Goal: Task Accomplishment & Management: Use online tool/utility

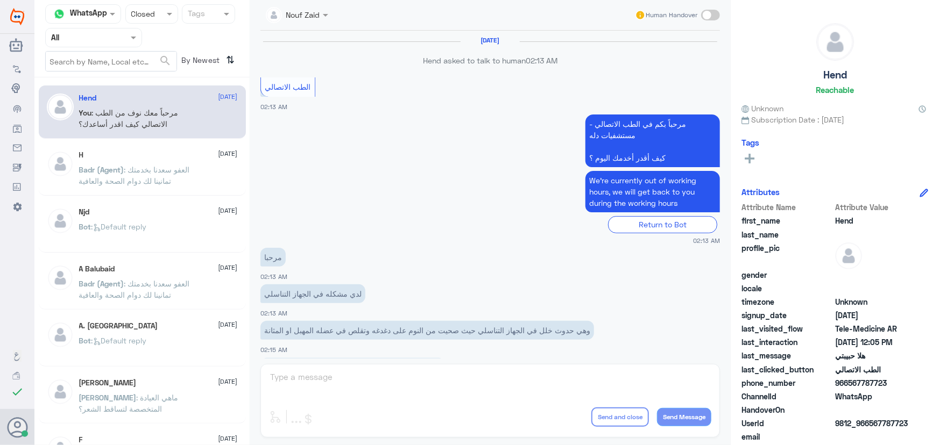
scroll to position [489, 0]
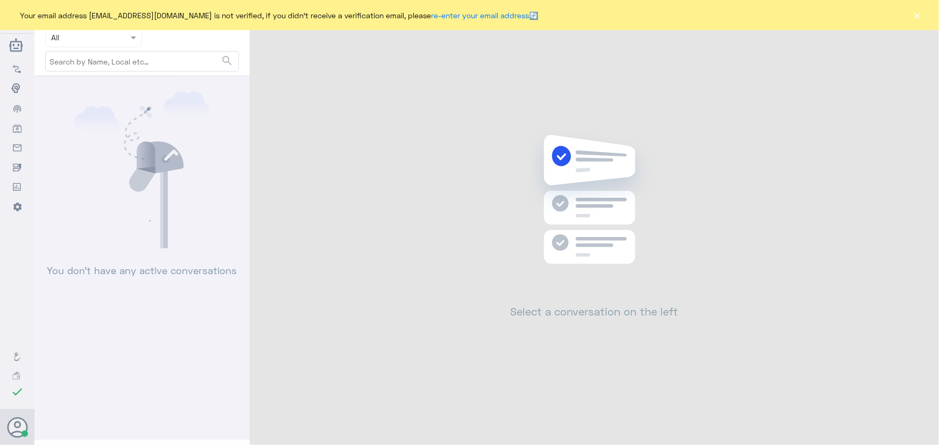
drag, startPoint x: 910, startPoint y: 15, endPoint x: 924, endPoint y: 12, distance: 14.4
click at [911, 16] on div "Your email address [EMAIL_ADDRESS][DOMAIN_NAME] is not verified, if you didn't …" at bounding box center [469, 15] width 939 height 30
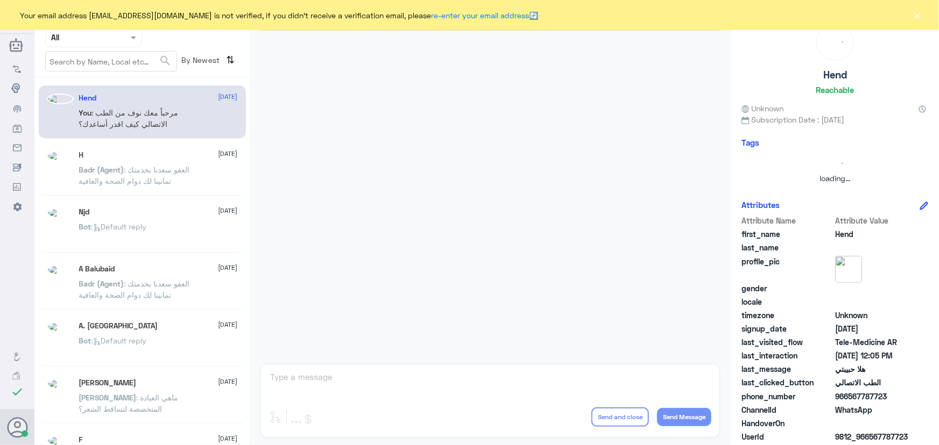
click at [924, 12] on div "Your email address [EMAIL_ADDRESS][DOMAIN_NAME] is not verified, if you didn't …" at bounding box center [469, 15] width 939 height 30
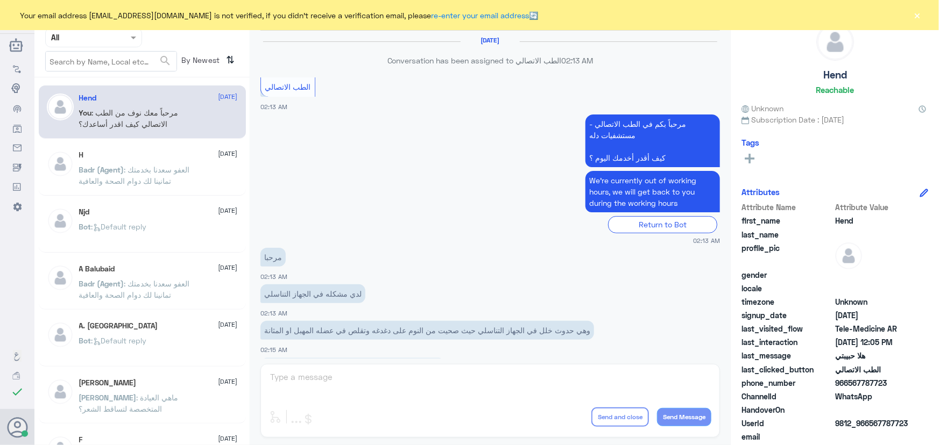
scroll to position [489, 0]
